Goal: Task Accomplishment & Management: Use online tool/utility

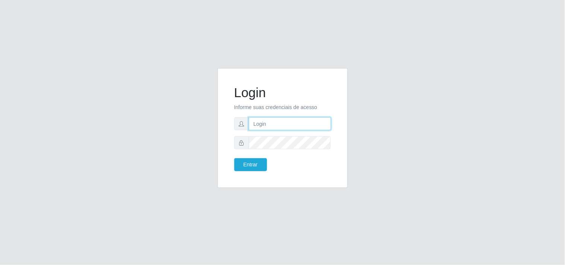
click at [273, 120] on input "text" at bounding box center [290, 123] width 82 height 13
type input "biatriz@comprebem"
click at [234, 158] on button "Entrar" at bounding box center [250, 164] width 33 height 13
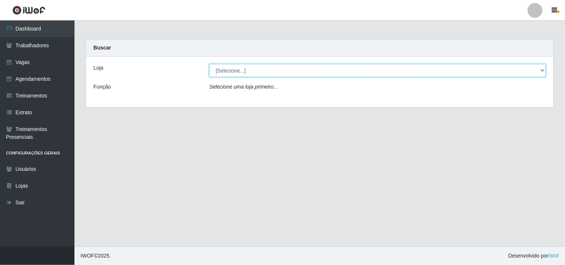
drag, startPoint x: 301, startPoint y: 71, endPoint x: 300, endPoint y: 75, distance: 4.1
click at [301, 72] on select "[Selecione...] Supermercado Compre Bem - Itabaiana" at bounding box center [377, 70] width 337 height 13
select select "264"
click at [209, 64] on select "[Selecione...] Supermercado Compre Bem - Itabaiana" at bounding box center [377, 70] width 337 height 13
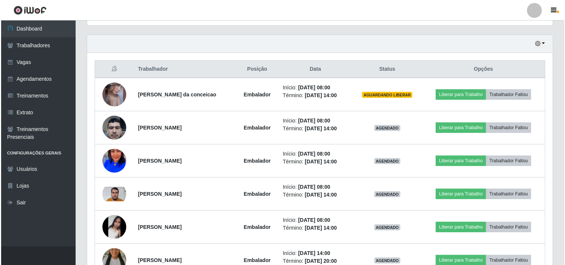
scroll to position [234, 0]
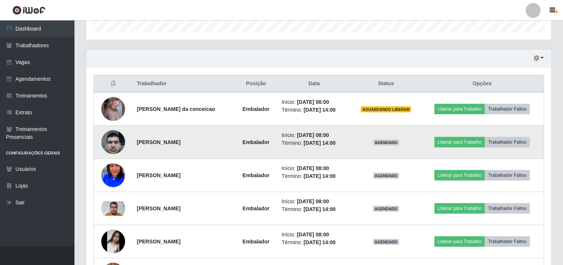
click at [109, 139] on img at bounding box center [113, 142] width 24 height 32
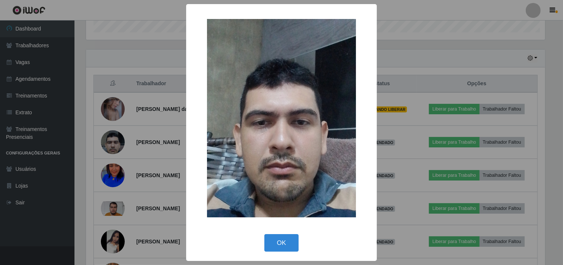
scroll to position [154, 461]
click at [283, 250] on button "OK" at bounding box center [282, 243] width 35 height 18
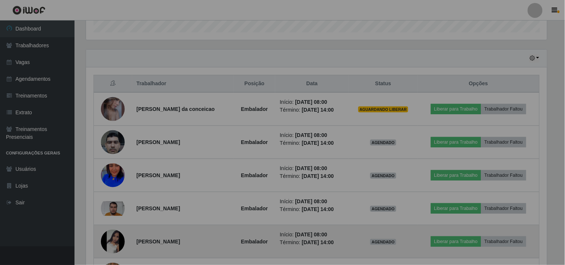
scroll to position [154, 466]
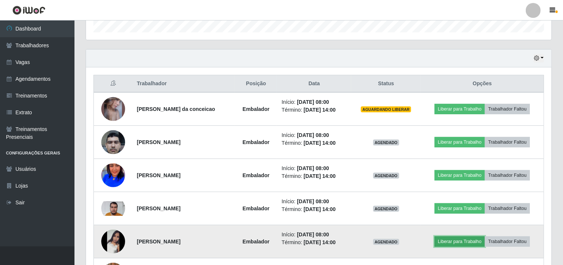
click at [460, 244] on button "Liberar para Trabalho" at bounding box center [460, 242] width 50 height 10
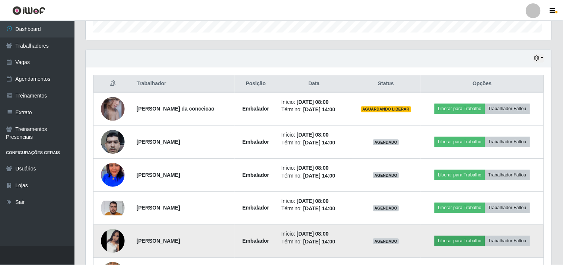
scroll to position [154, 461]
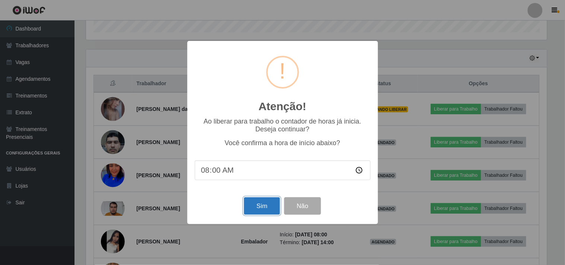
click at [250, 209] on button "Sim" at bounding box center [262, 206] width 36 height 18
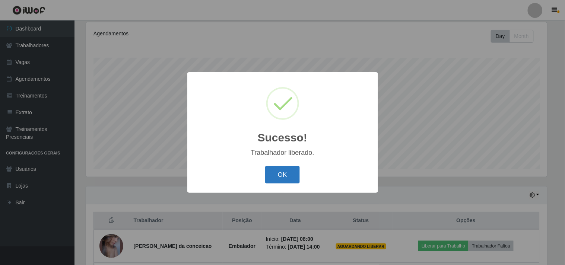
click at [281, 174] on button "OK" at bounding box center [282, 175] width 35 height 18
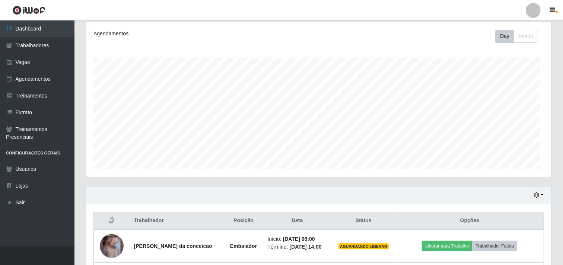
scroll to position [154, 466]
drag, startPoint x: 207, startPoint y: 264, endPoint x: 204, endPoint y: 269, distance: 5.7
click at [204, 265] on html "Perfil Alterar Senha Sair Dashboard Trabalhadores Vagas Agendamentos Treinament…" at bounding box center [281, 250] width 563 height 694
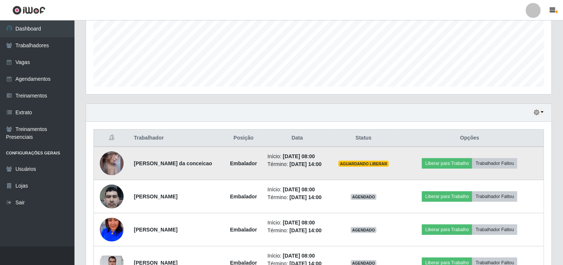
scroll to position [262, 0]
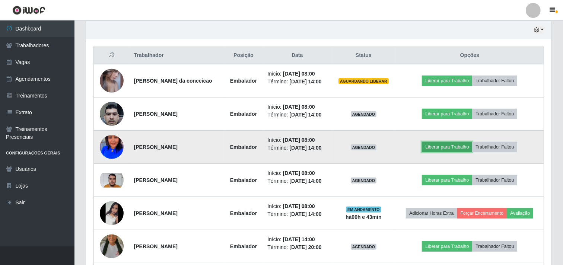
click at [435, 150] on button "Liberar para Trabalho" at bounding box center [447, 147] width 50 height 10
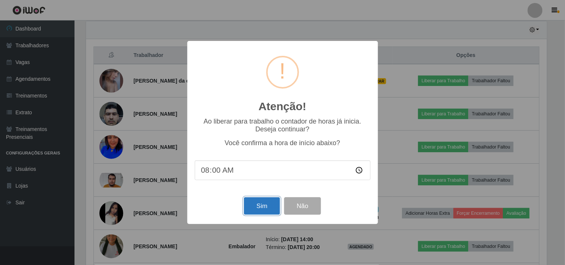
click at [273, 205] on button "Sim" at bounding box center [262, 206] width 36 height 18
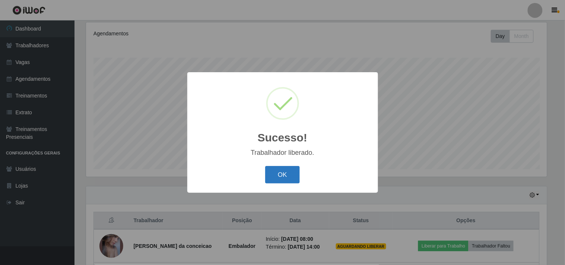
click at [266, 172] on button "OK" at bounding box center [282, 175] width 35 height 18
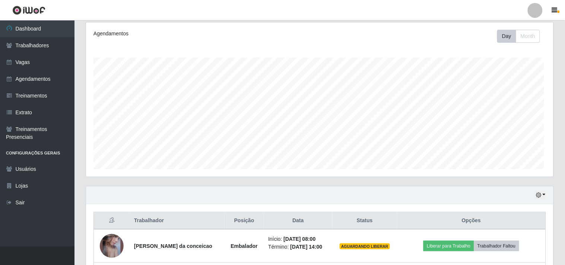
scroll to position [154, 466]
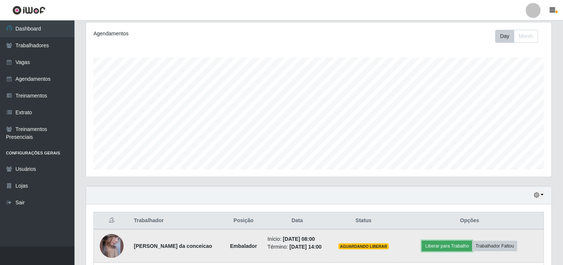
click at [443, 246] on button "Liberar para Trabalho" at bounding box center [447, 246] width 50 height 10
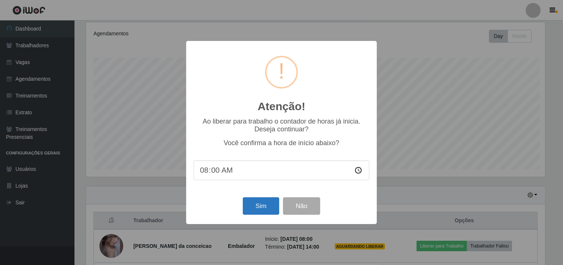
scroll to position [154, 461]
click at [258, 205] on button "Sim" at bounding box center [262, 206] width 36 height 18
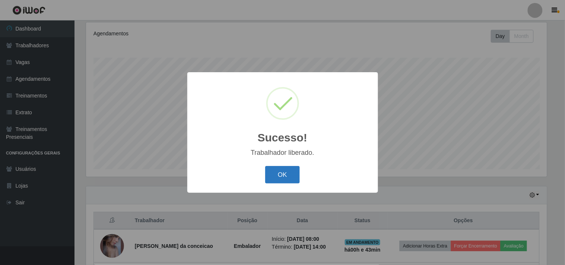
click at [275, 174] on button "OK" at bounding box center [282, 175] width 35 height 18
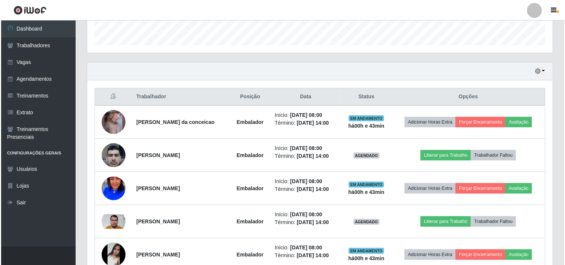
scroll to position [262, 0]
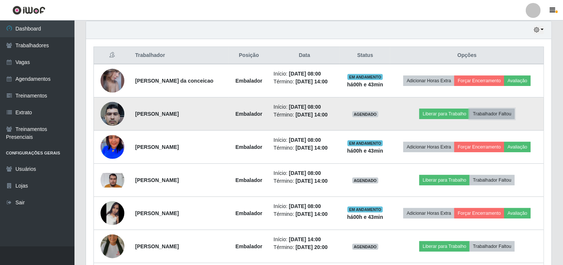
click at [507, 114] on button "Trabalhador Faltou" at bounding box center [492, 114] width 45 height 10
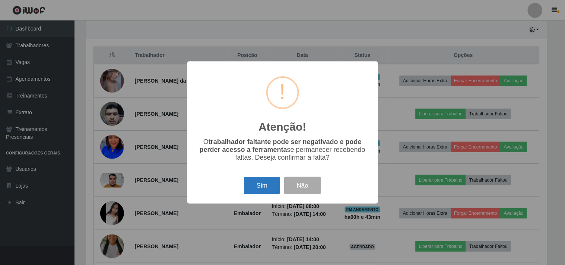
click at [264, 188] on button "Sim" at bounding box center [262, 186] width 36 height 18
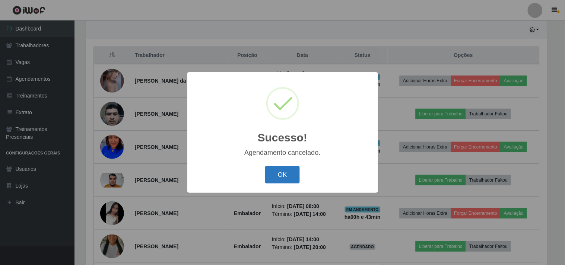
drag, startPoint x: 289, startPoint y: 168, endPoint x: 288, endPoint y: 178, distance: 9.7
click at [289, 171] on button "OK" at bounding box center [282, 175] width 35 height 18
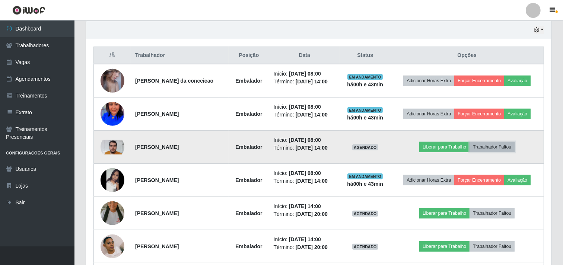
click at [499, 150] on button "Trabalhador Faltou" at bounding box center [492, 147] width 45 height 10
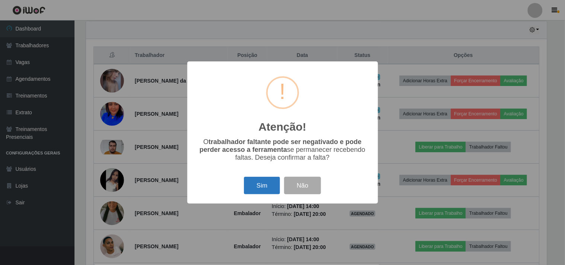
click at [258, 188] on button "Sim" at bounding box center [262, 186] width 36 height 18
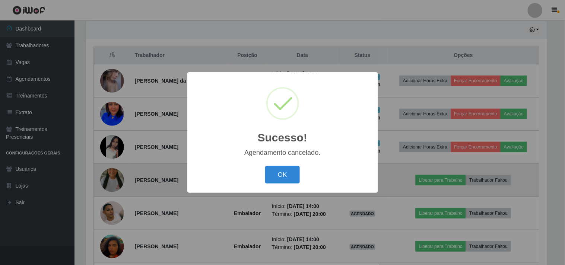
click at [282, 177] on button "OK" at bounding box center [282, 175] width 35 height 18
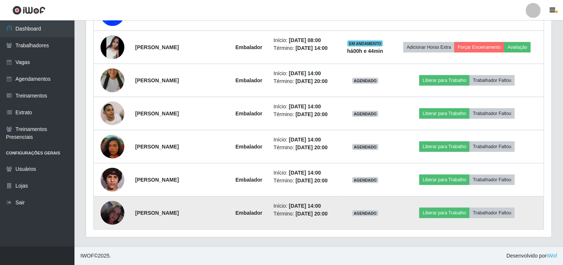
click at [112, 218] on img at bounding box center [113, 213] width 24 height 42
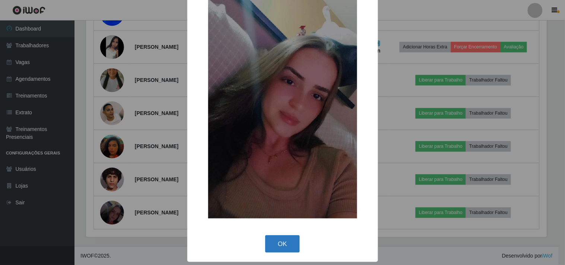
click at [280, 250] on button "OK" at bounding box center [282, 244] width 35 height 18
